Goal: Navigation & Orientation: Find specific page/section

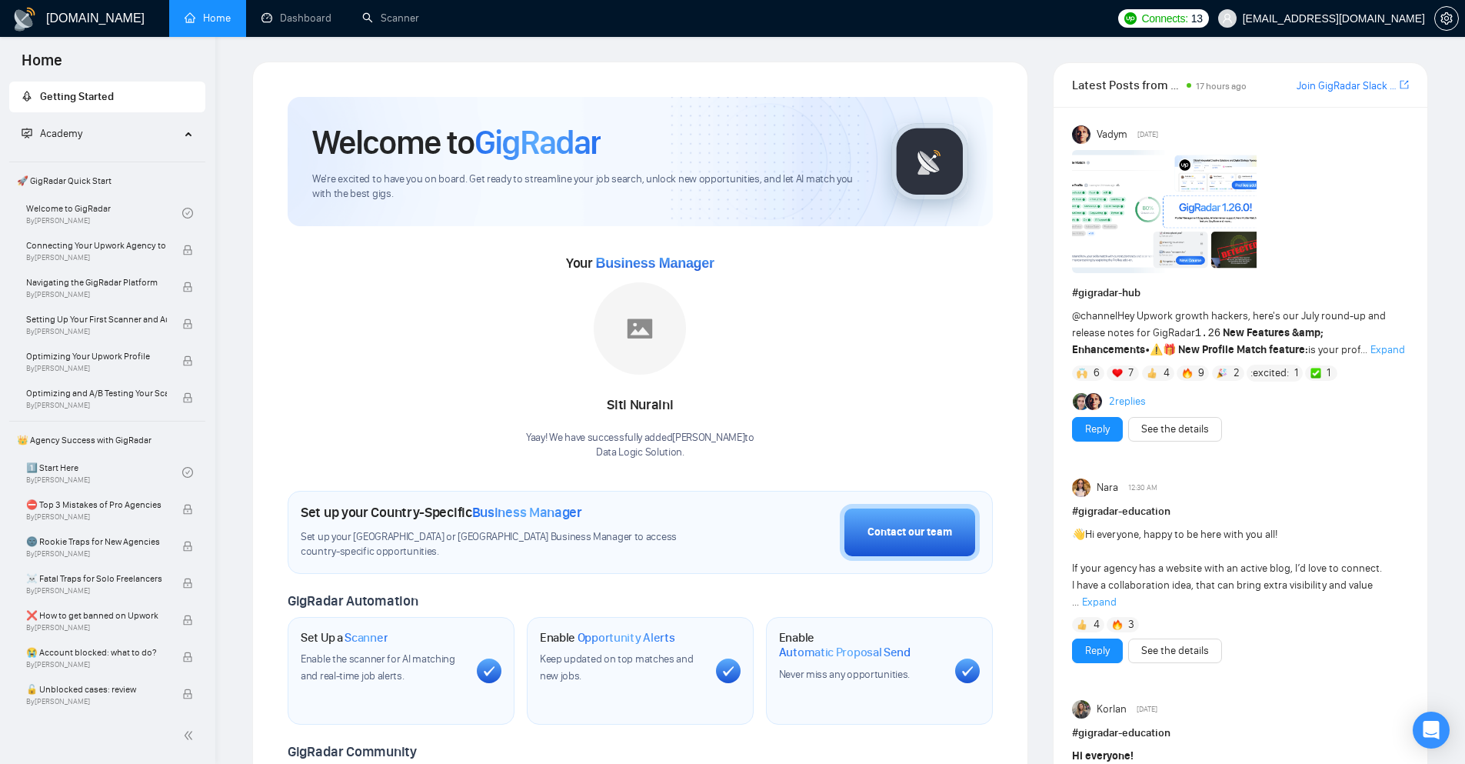
scroll to position [308, 0]
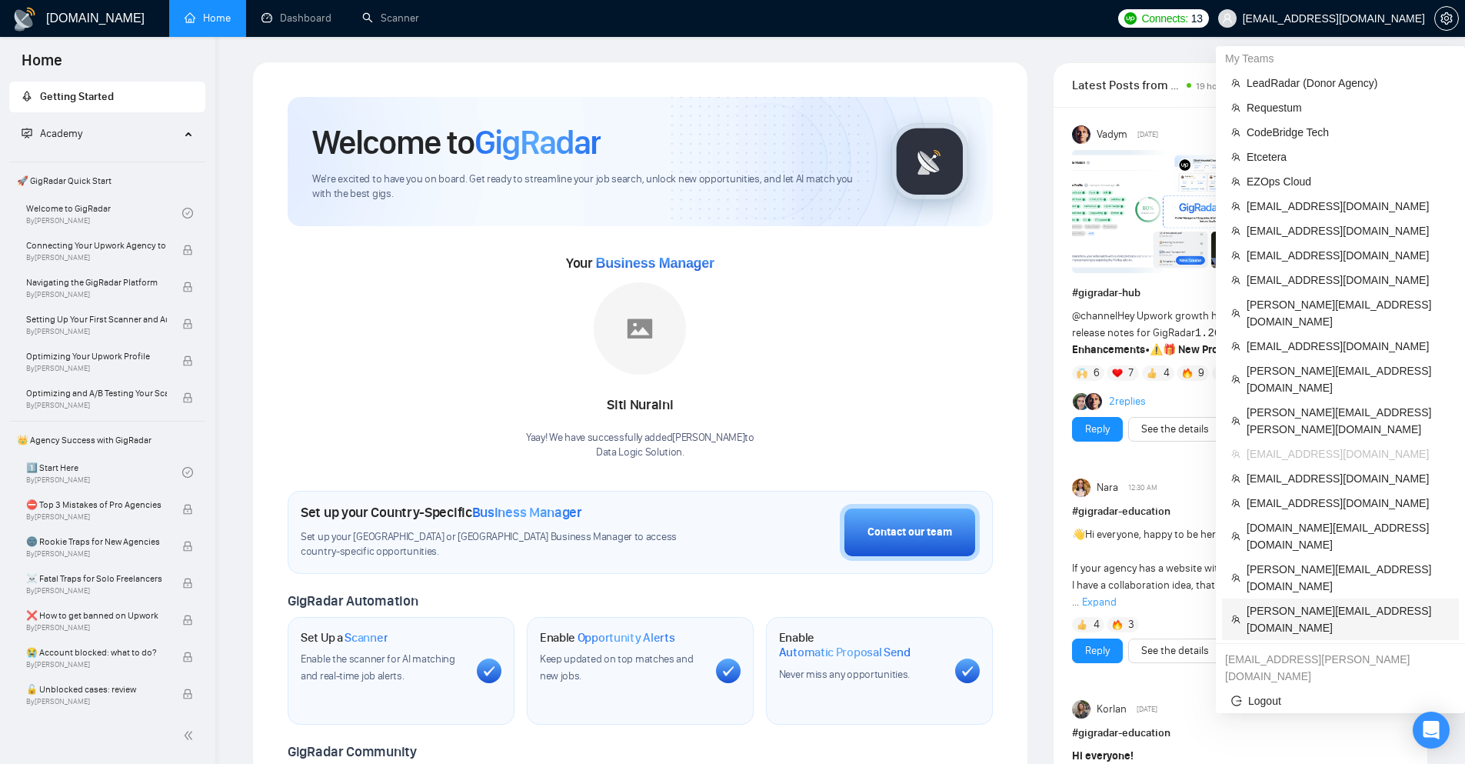
click at [1300, 602] on span "[PERSON_NAME][EMAIL_ADDRESS][DOMAIN_NAME]" at bounding box center [1348, 619] width 203 height 34
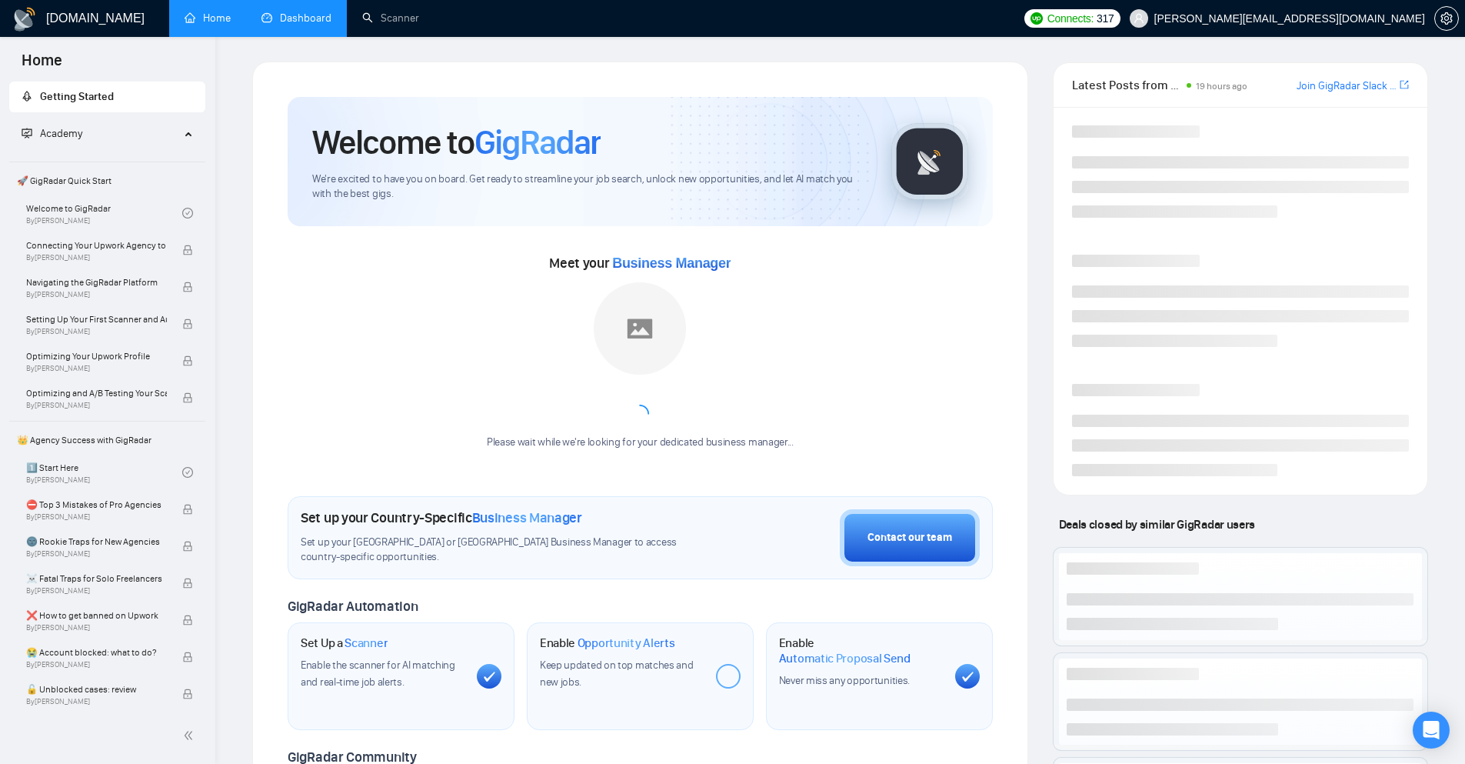
click at [279, 25] on link "Dashboard" at bounding box center [297, 18] width 70 height 13
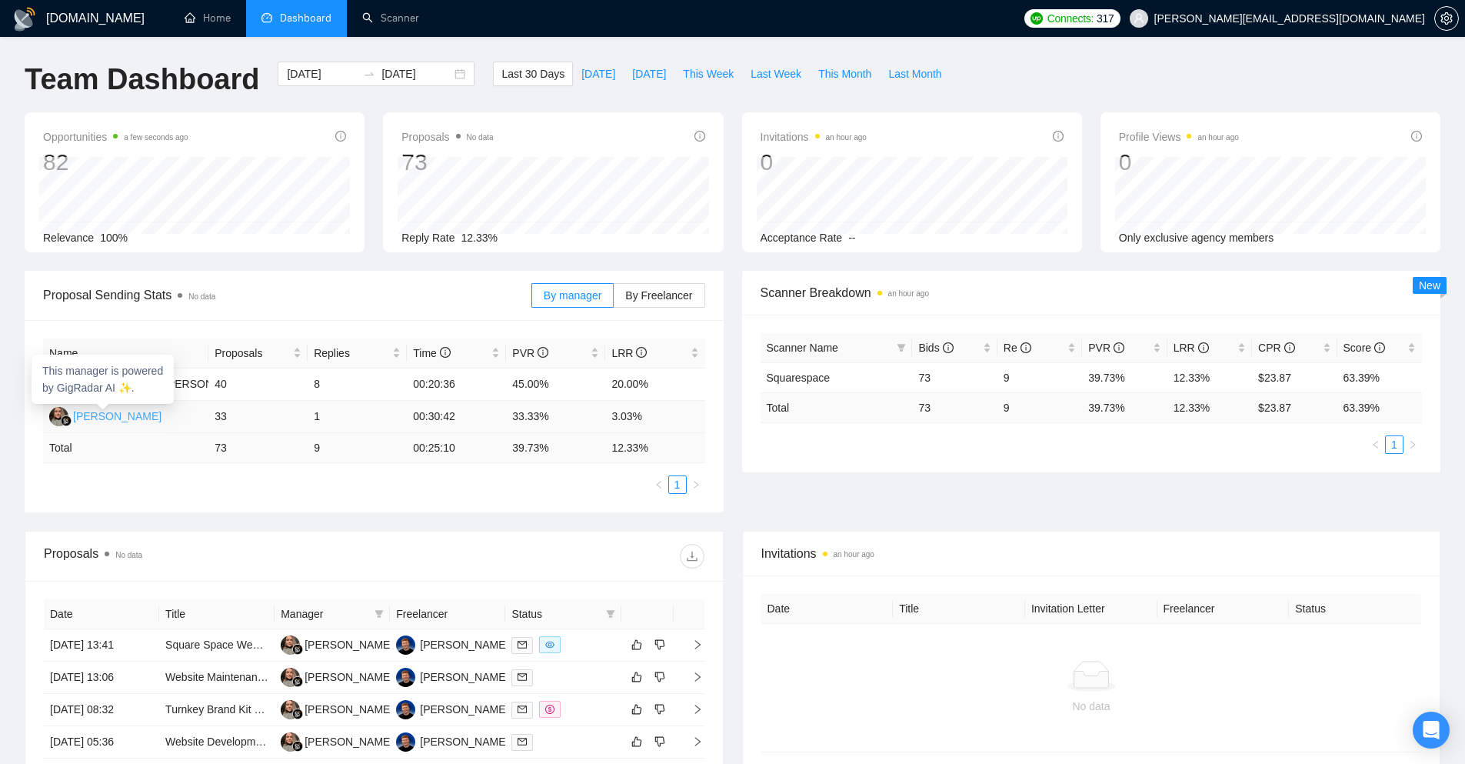
click at [57, 415] on img at bounding box center [58, 416] width 19 height 19
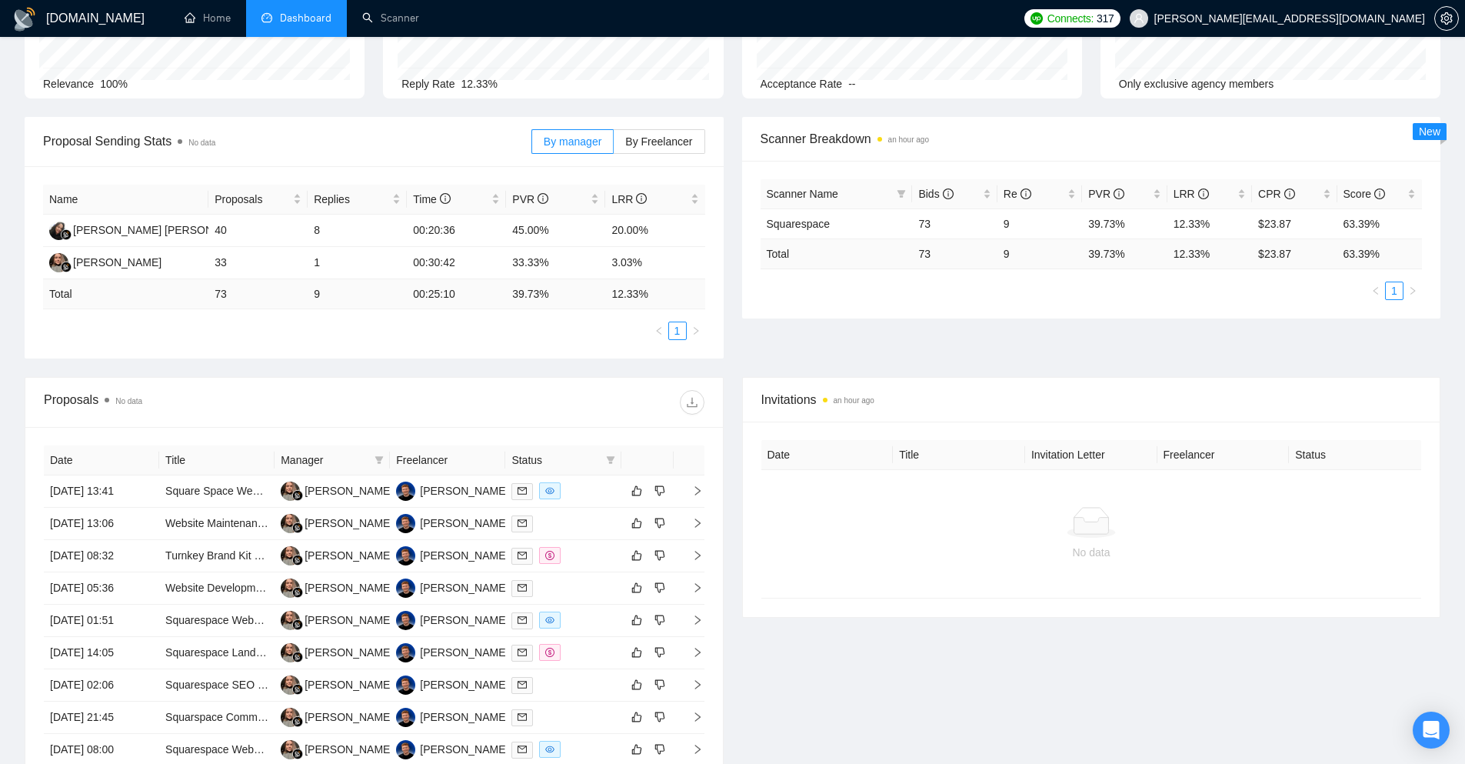
scroll to position [308, 0]
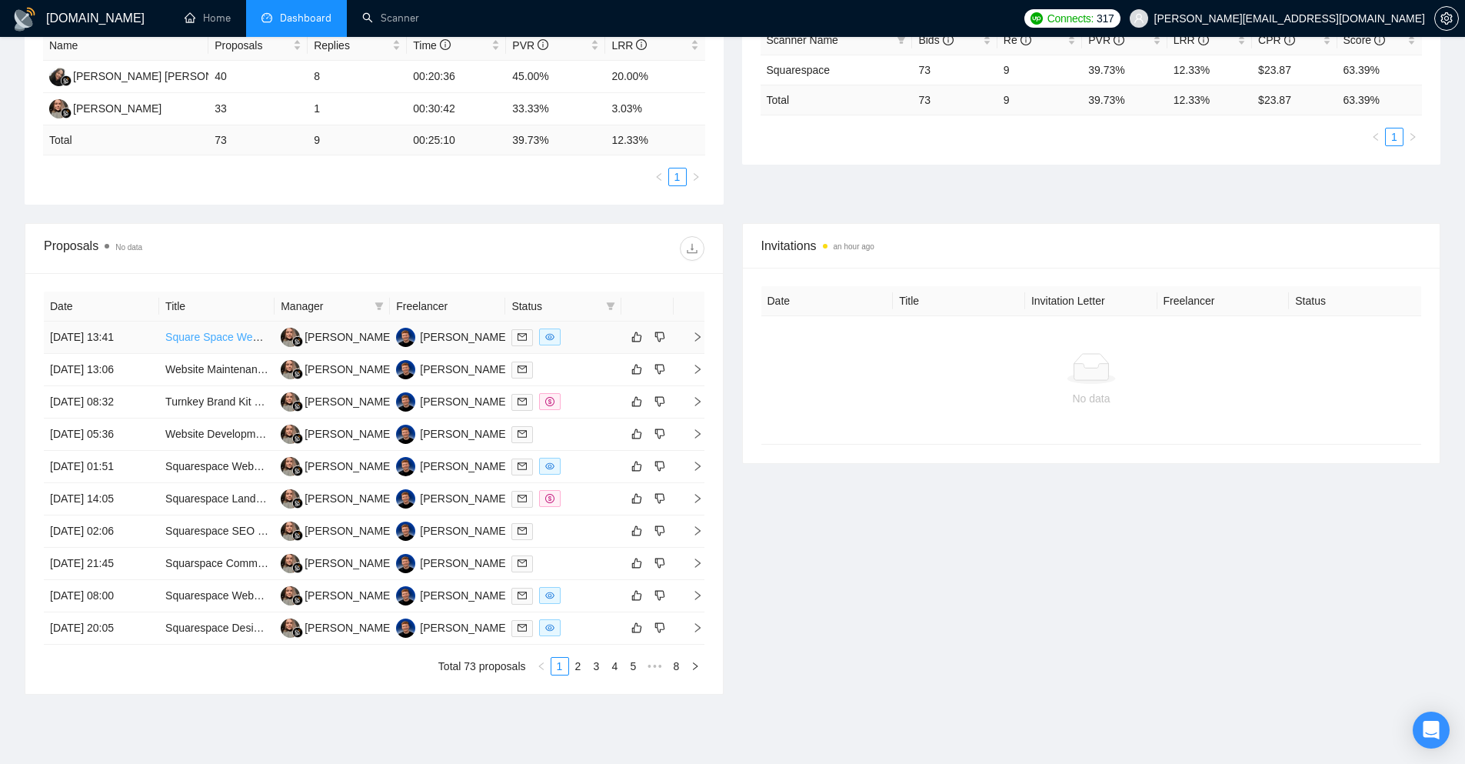
click at [245, 341] on link "Square Space Website Development for Business" at bounding box center [284, 337] width 238 height 12
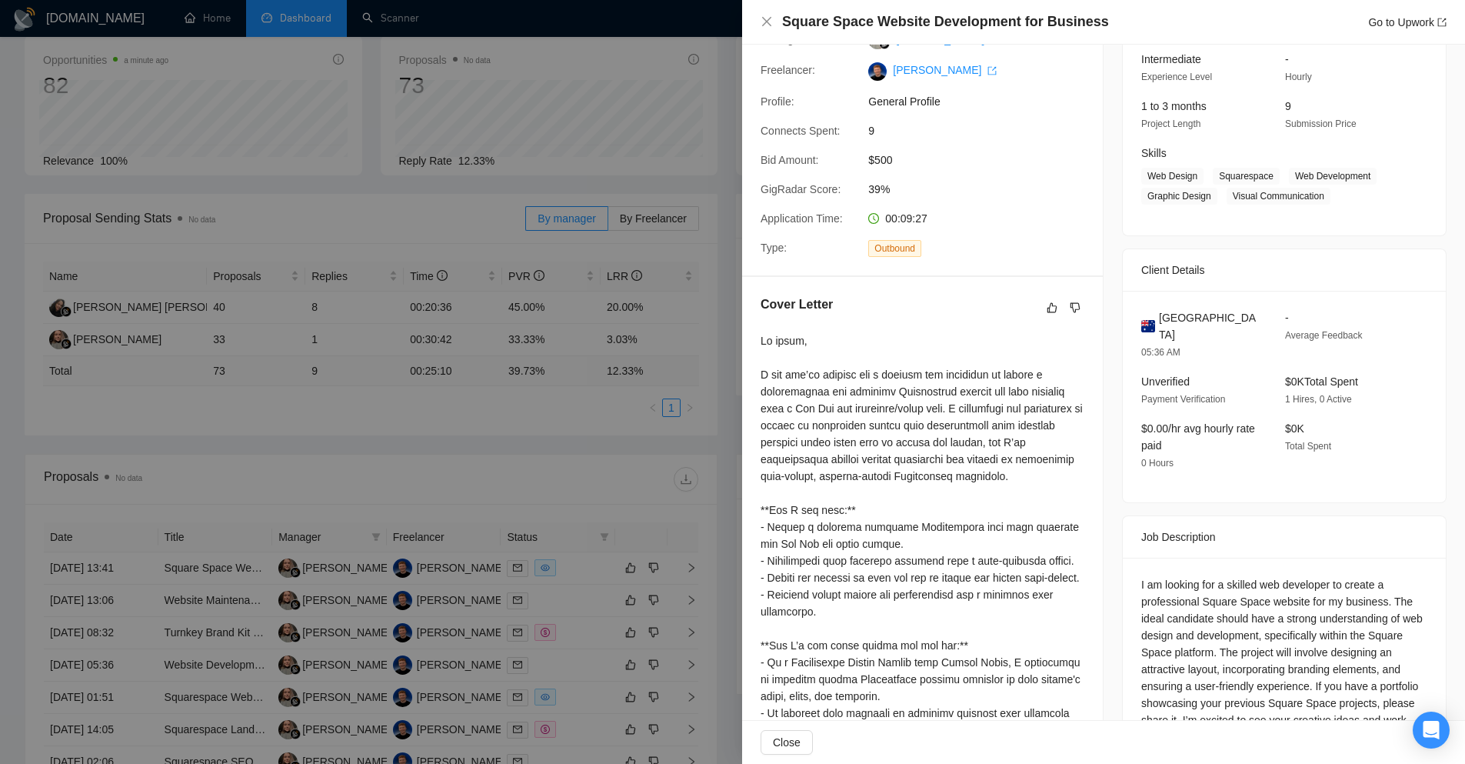
scroll to position [0, 0]
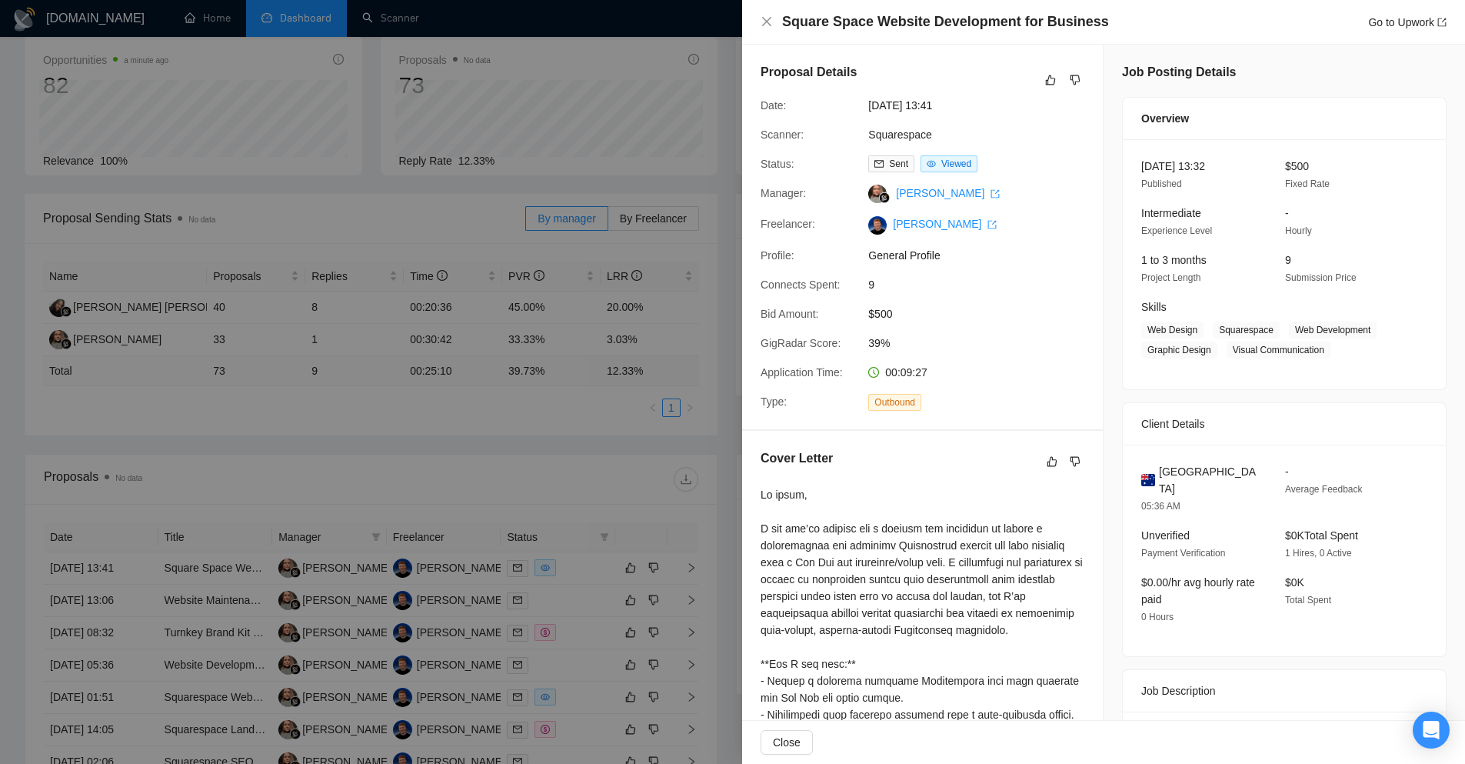
click at [628, 255] on div at bounding box center [732, 382] width 1465 height 764
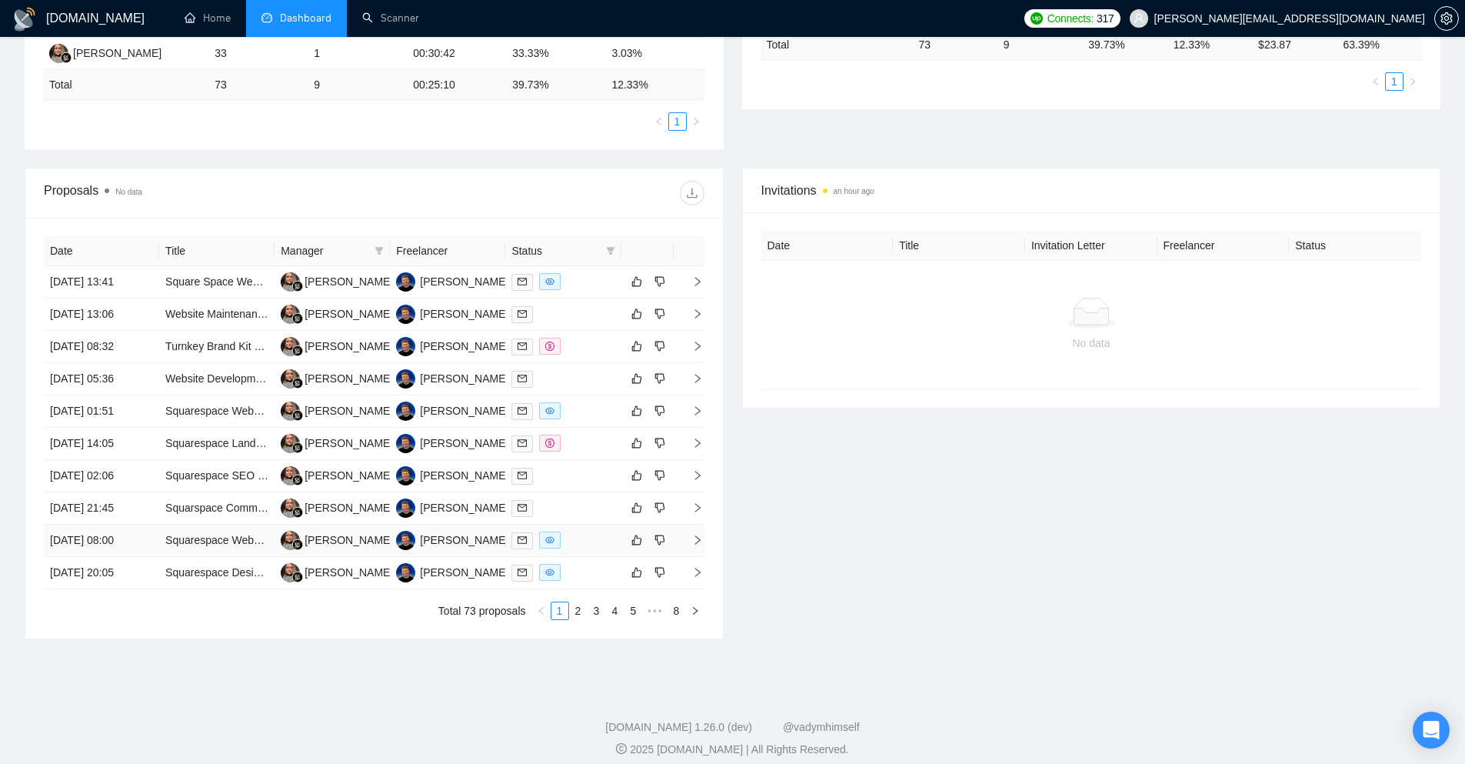
scroll to position [375, 0]
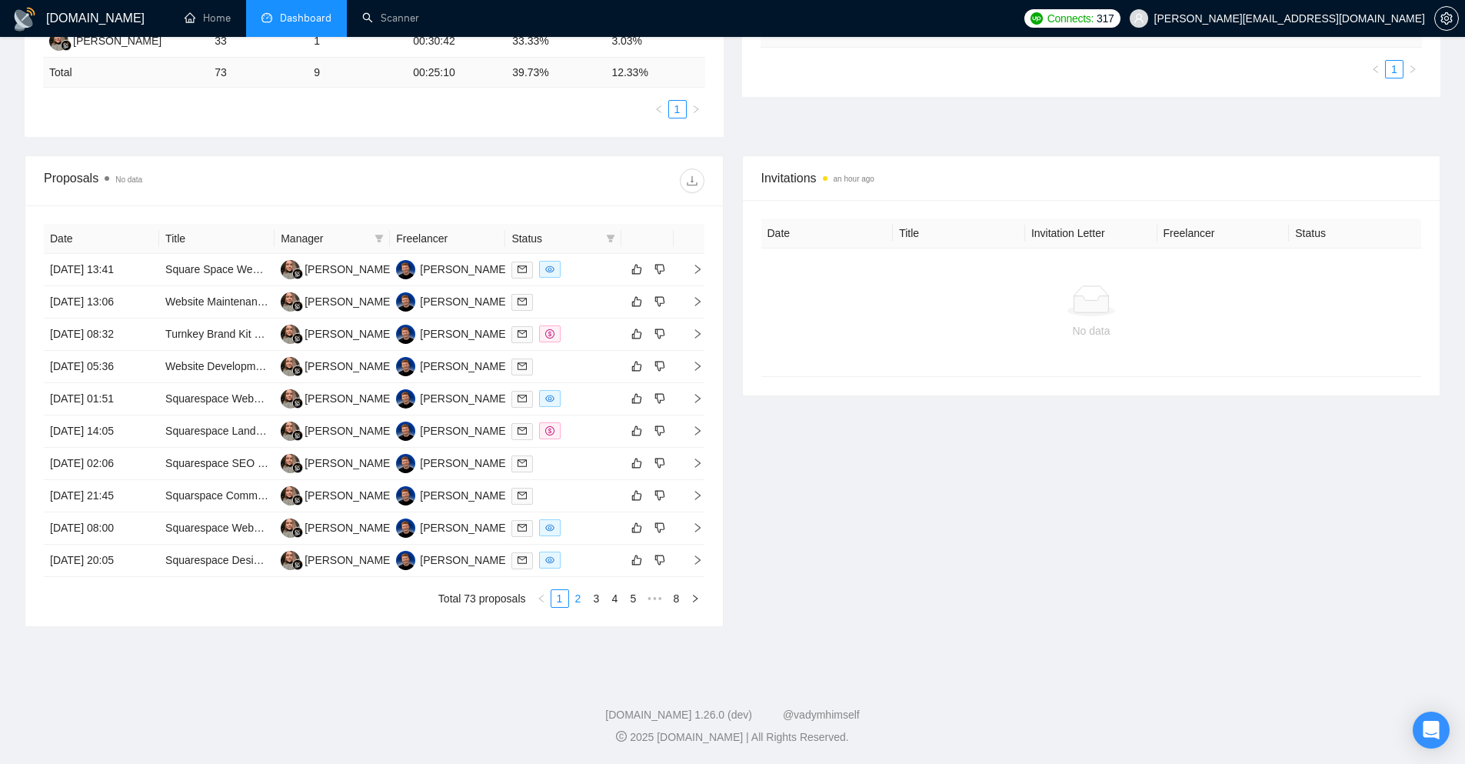
click at [577, 599] on link "2" at bounding box center [578, 598] width 17 height 17
click at [331, 407] on div "[PERSON_NAME]" at bounding box center [349, 398] width 88 height 17
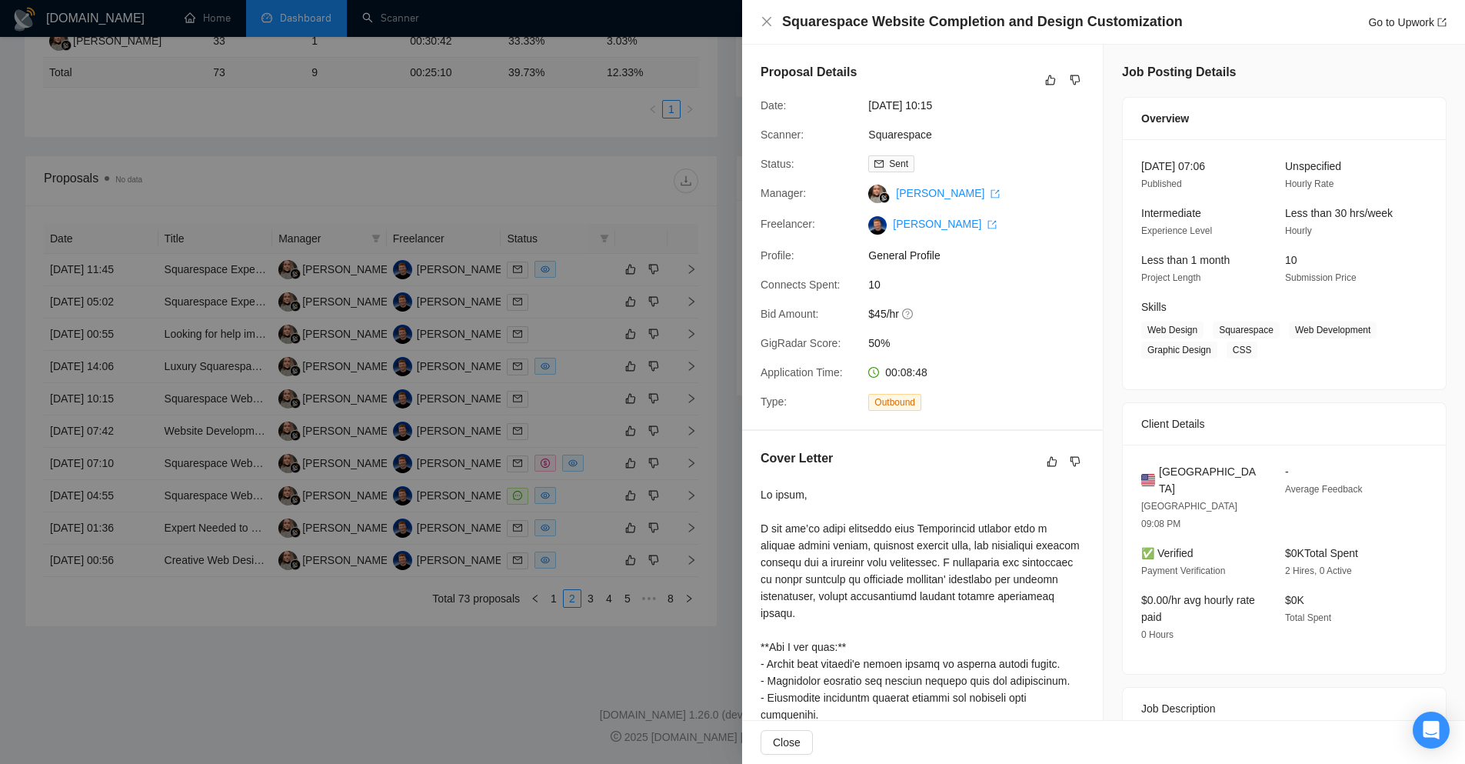
click at [688, 631] on div at bounding box center [732, 382] width 1465 height 764
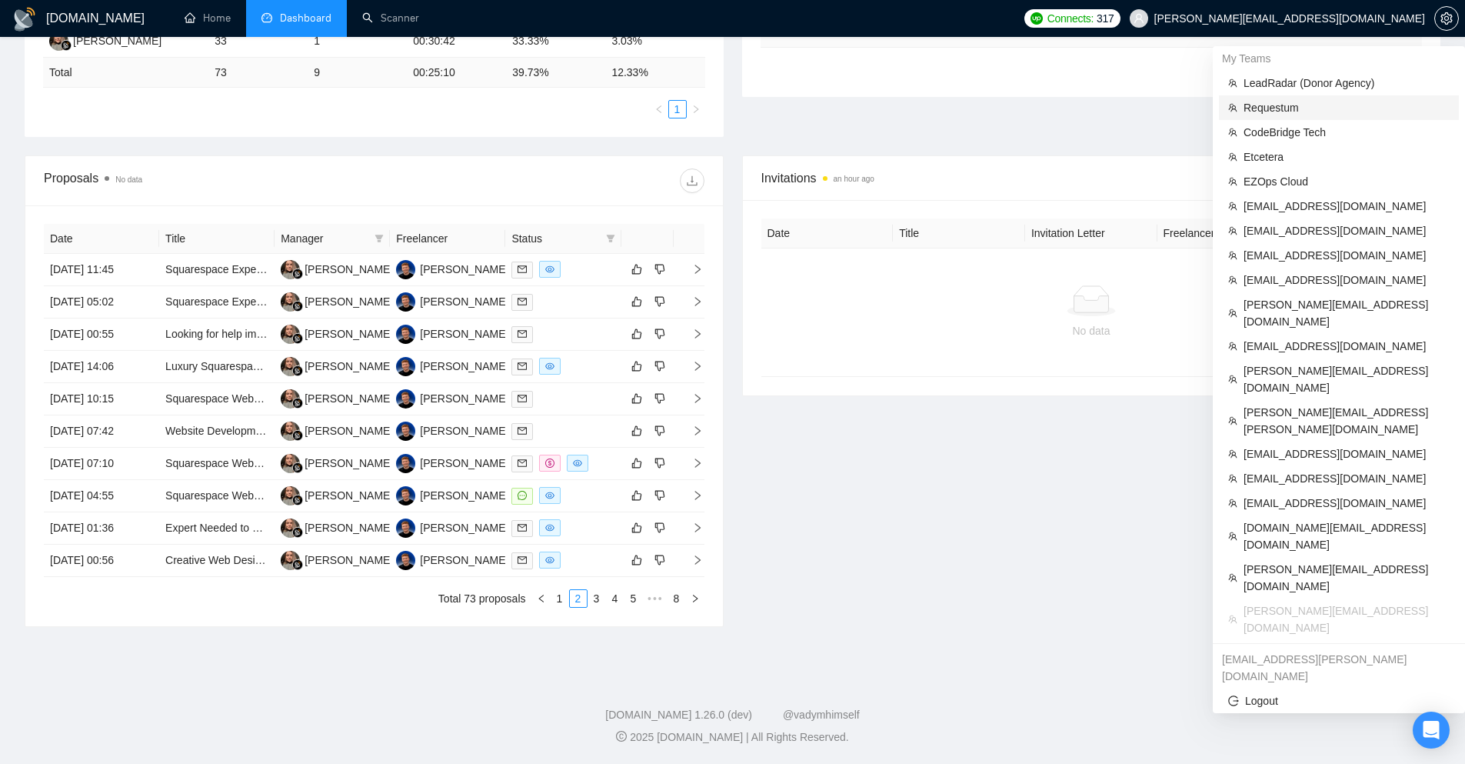
click at [1294, 117] on li "Requestum" at bounding box center [1339, 107] width 240 height 25
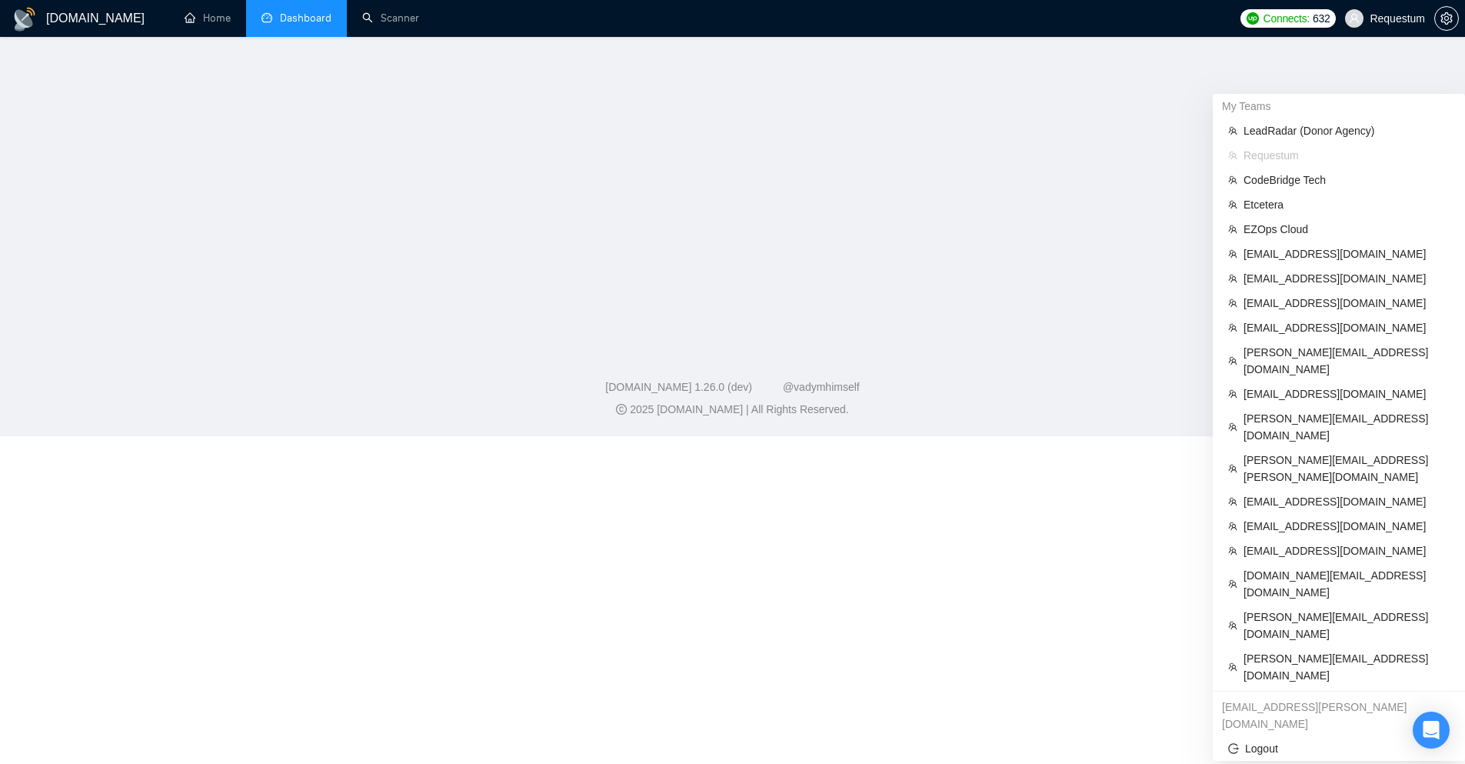
scroll to position [445, 0]
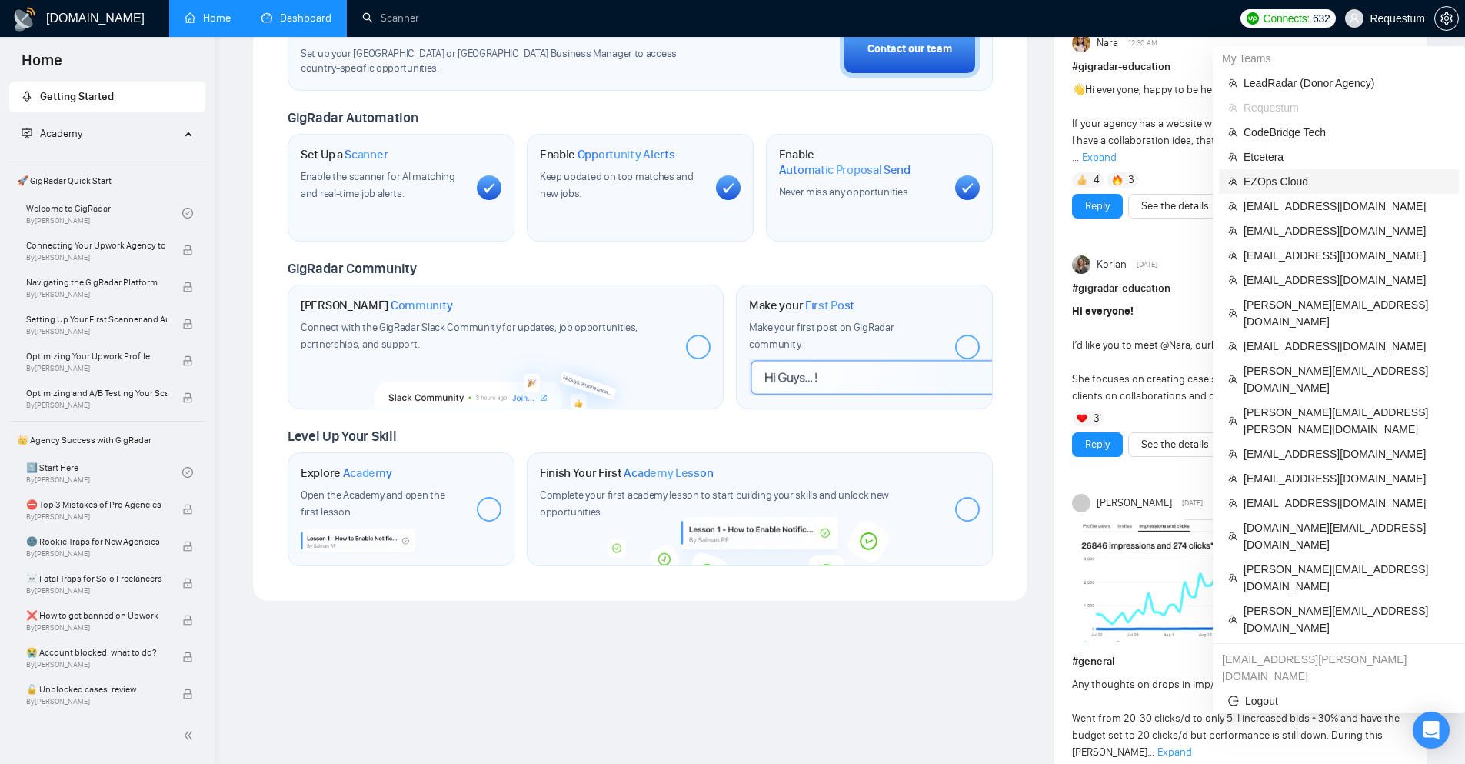
click at [1338, 175] on span "EZOps Cloud" at bounding box center [1347, 181] width 206 height 17
